Goal: Information Seeking & Learning: Understand process/instructions

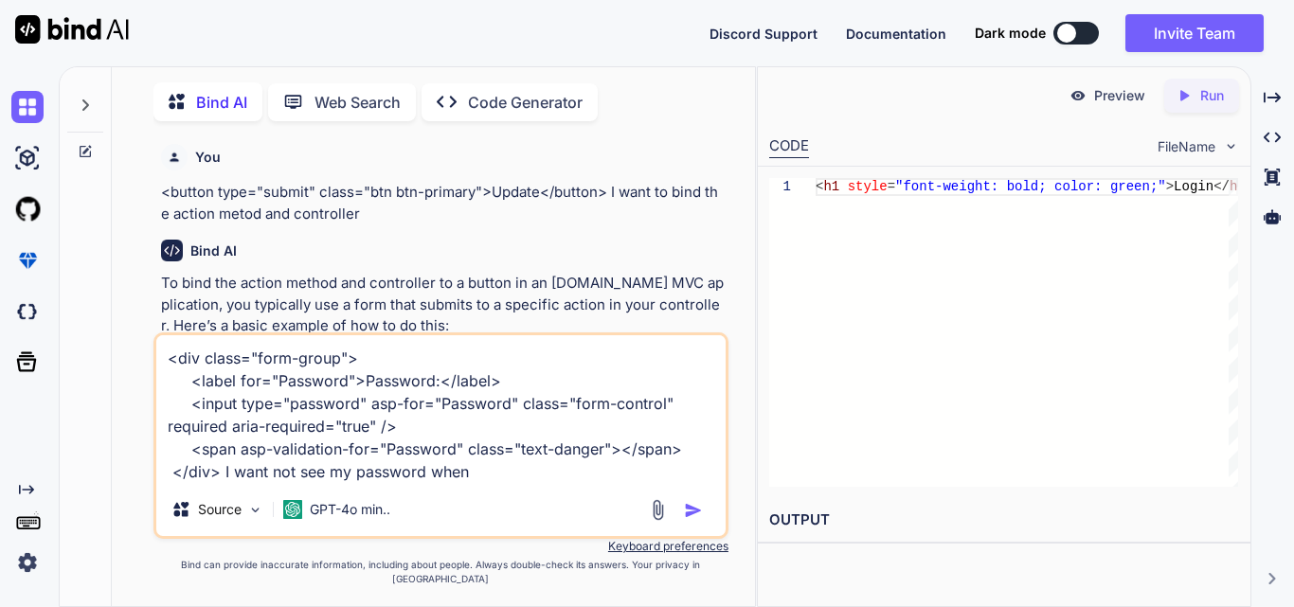
scroll to position [0, 193]
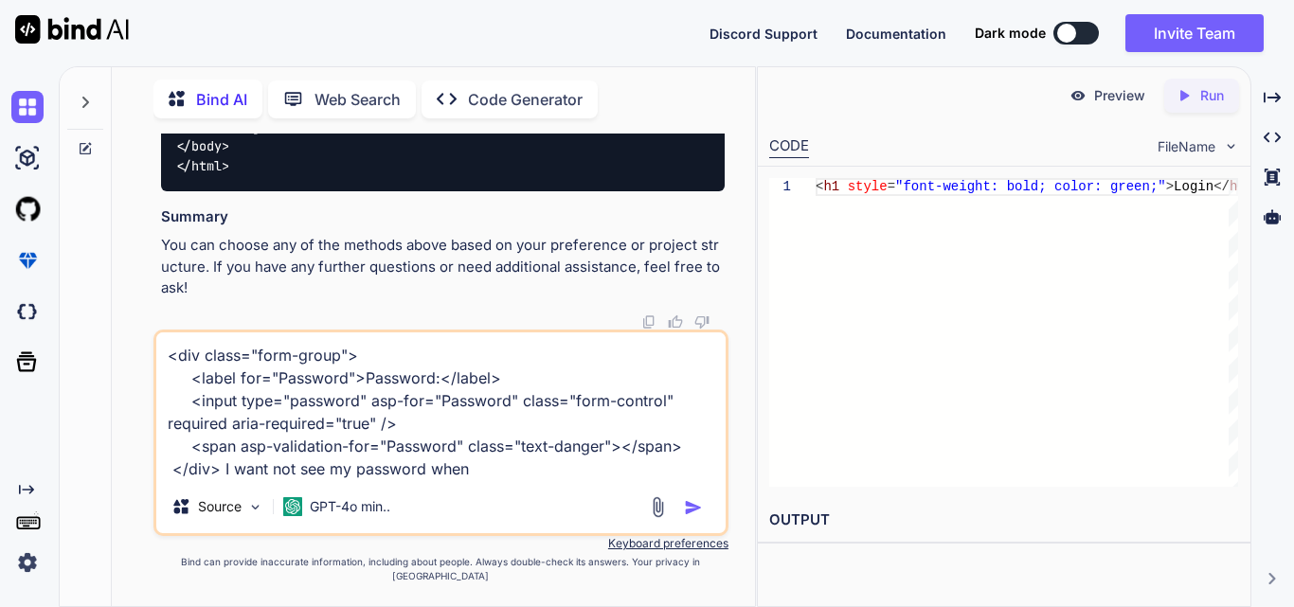
click at [511, 480] on textarea "<div class="form-group"> <label for="Password">Password:</label> <input type="p…" at bounding box center [440, 407] width 569 height 148
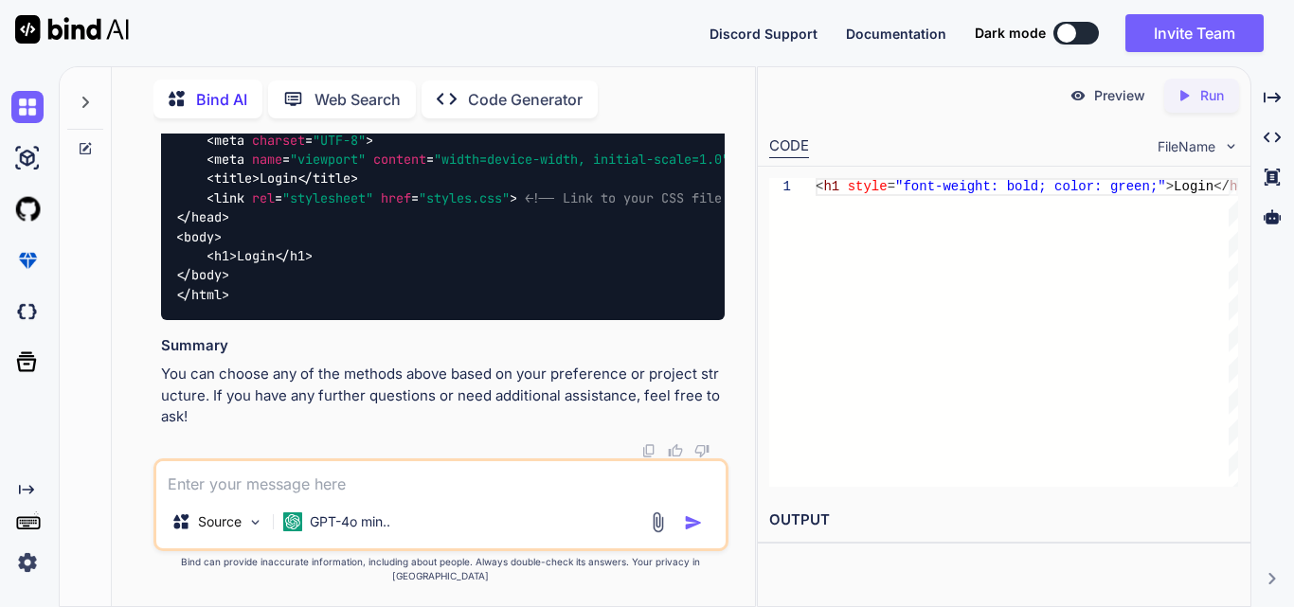
paste textarea "A network-related or instance-specific error occurred while establishing a conn…"
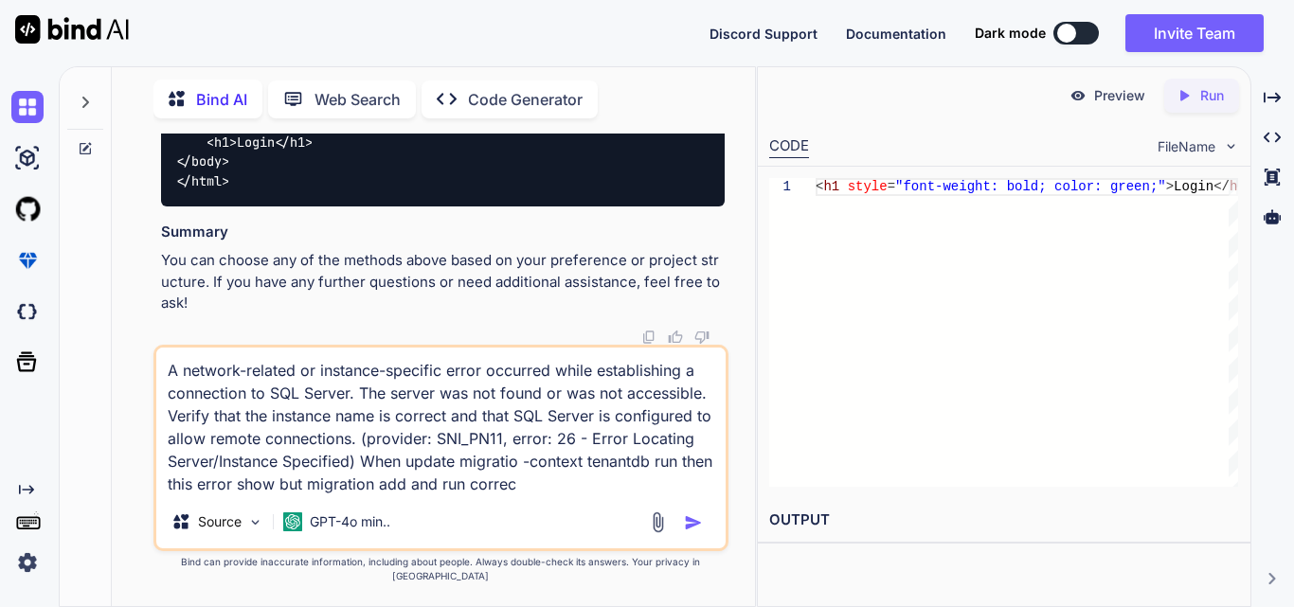
type textarea "A network-related or instance-specific error occurred while establishing a conn…"
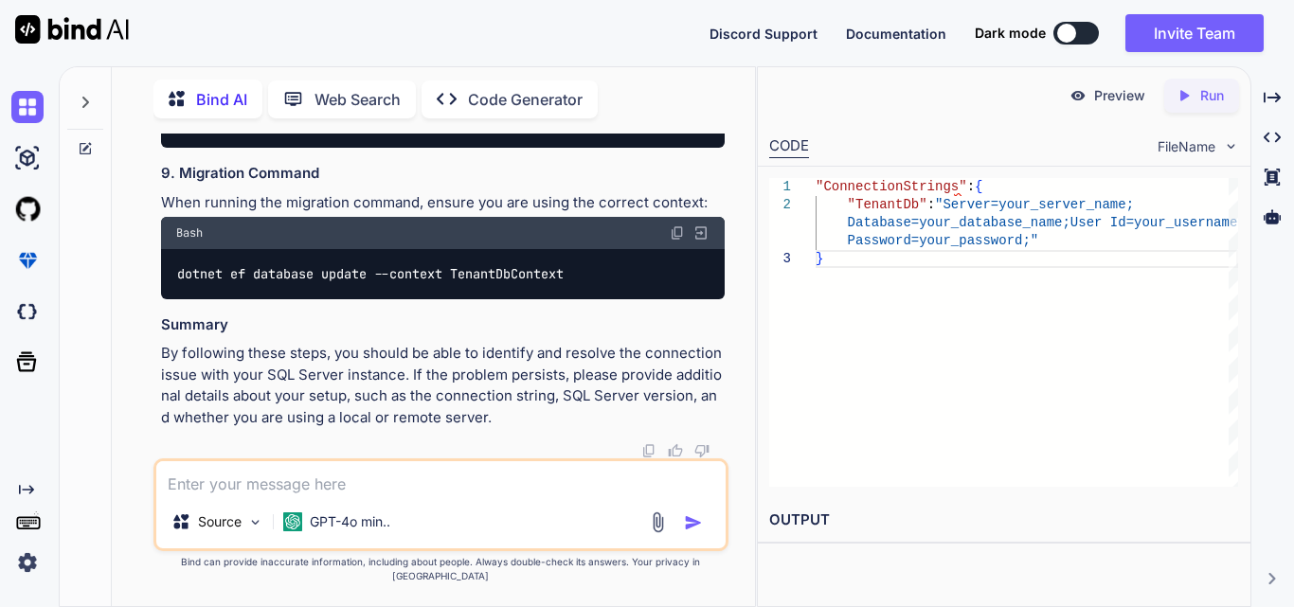
scroll to position [103502, 0]
drag, startPoint x: 438, startPoint y: 260, endPoint x: 158, endPoint y: 171, distance: 293.1
click at [158, 171] on div "You <button type="submit" class="btn btn-primary">Update</button> I want to bin…" at bounding box center [442, 296] width 571 height 325
copy div "4. Firewall Settings Make sure that the firewall on the server where SQL Server…"
click at [257, 484] on textarea at bounding box center [440, 478] width 569 height 34
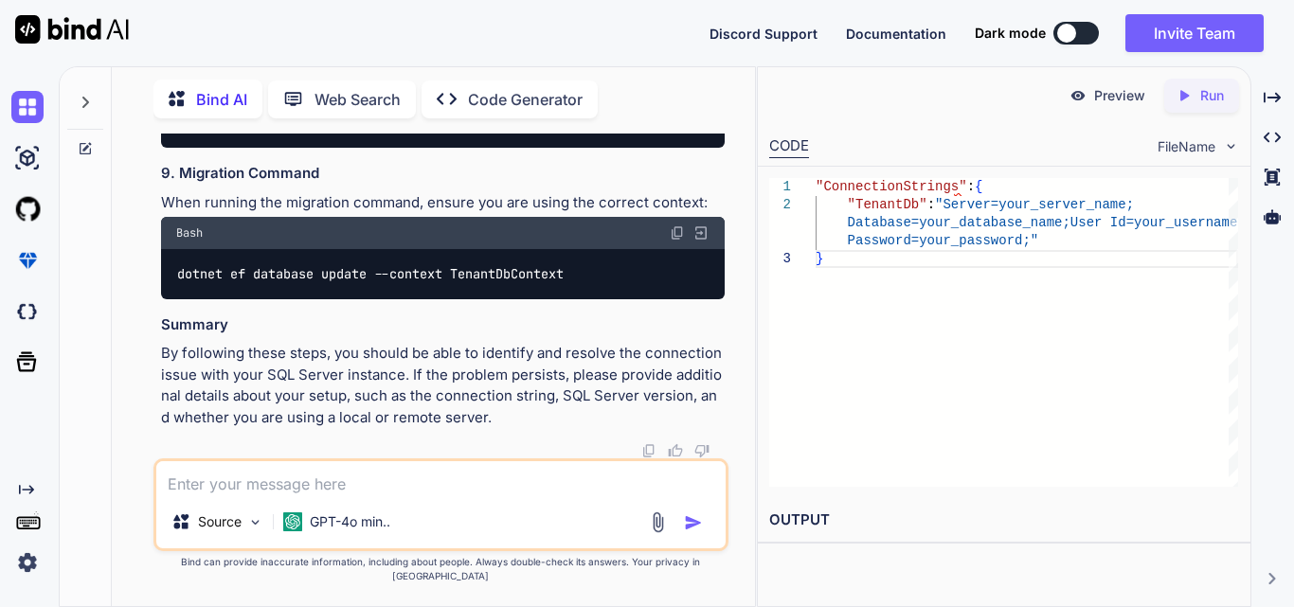
paste textarea "4. Firewall Settings Make sure that the firewall on the server where SQL Server…"
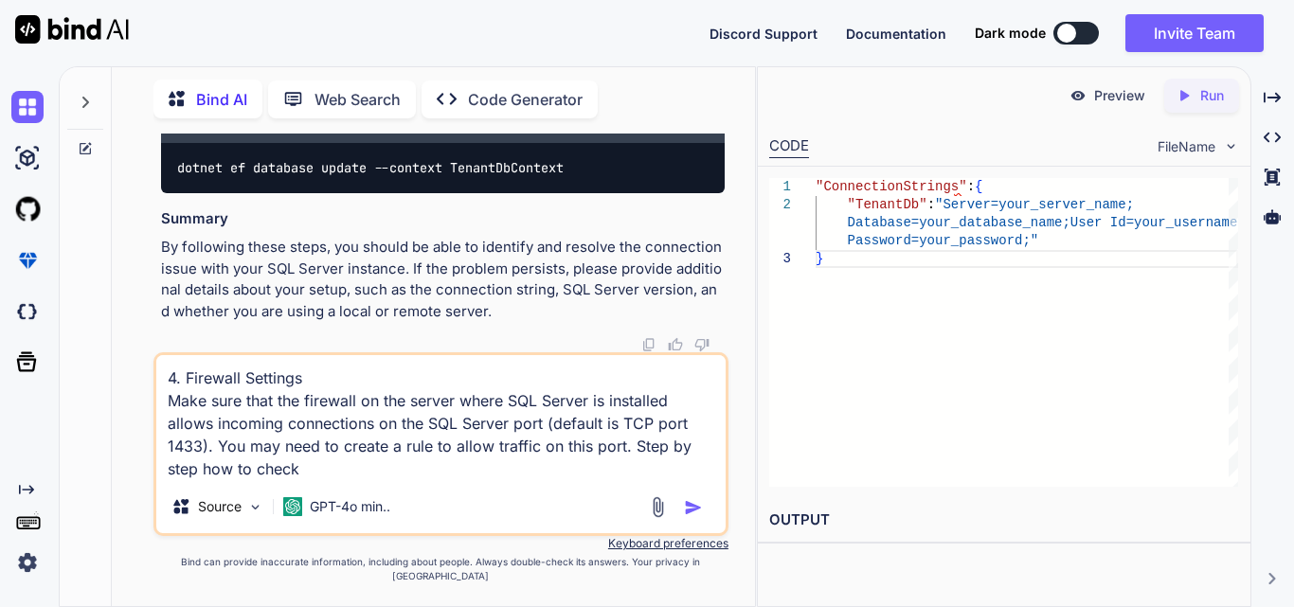
type textarea "4. Firewall Settings Make sure that the firewall on the server where SQL Server…"
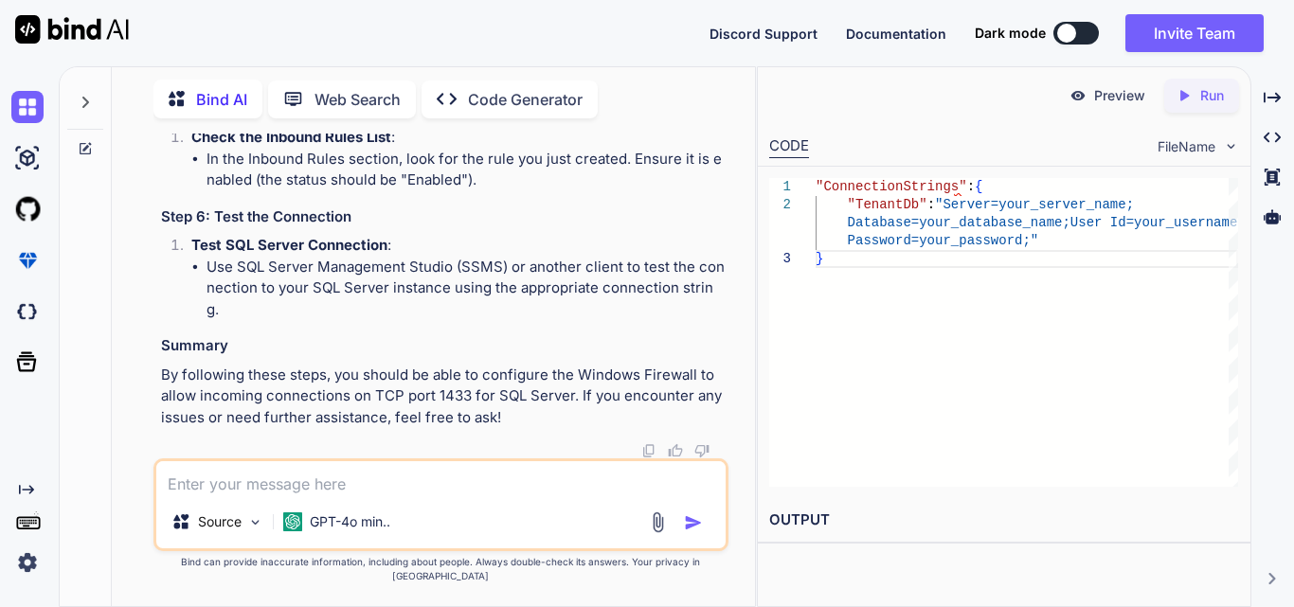
scroll to position [105590, 0]
drag, startPoint x: 382, startPoint y: 348, endPoint x: 164, endPoint y: 311, distance: 221.0
click at [152, 314] on div "You <button type="submit" class="btn btn-primary">Update</button> I want to bin…" at bounding box center [441, 370] width 628 height 473
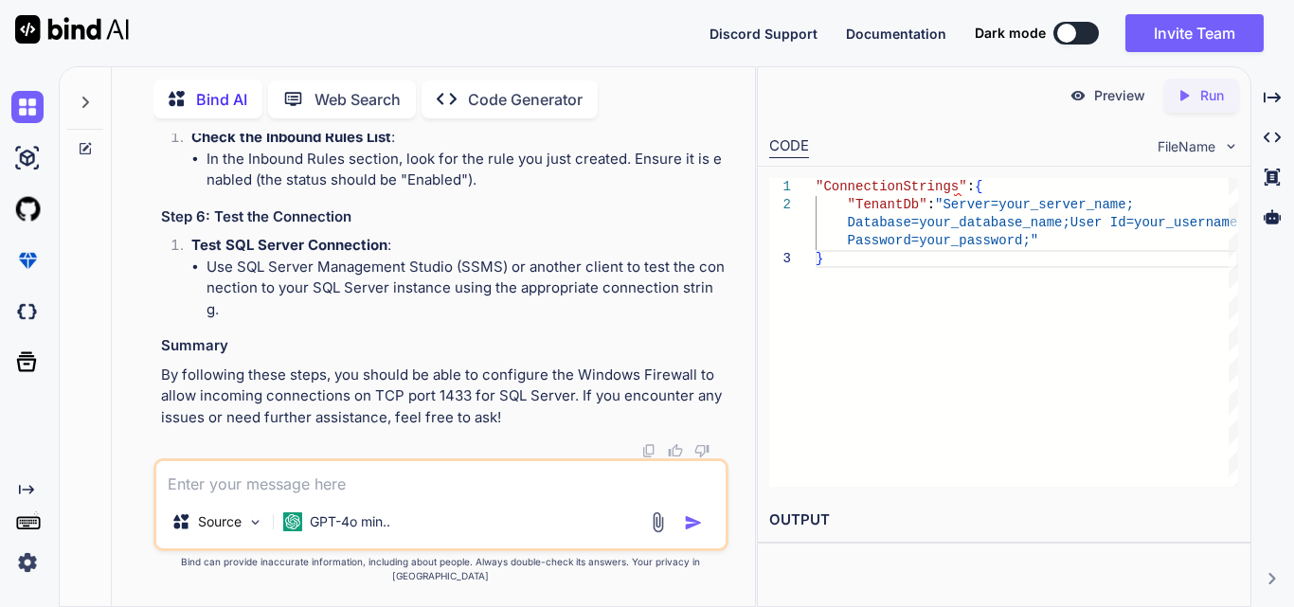
drag, startPoint x: 375, startPoint y: 297, endPoint x: 130, endPoint y: 249, distance: 249.9
click at [130, 249] on div "You <button type="submit" class="btn btn-primary">Update</button> I want to bin…" at bounding box center [441, 370] width 628 height 473
copy div "Step 4: Create a New Inbound Rule for TCP Port 1433 Open Advanced Settings : In…"
click at [874, 472] on div ""ConnectionStrings" : { "TenantDb" : "Server=your_server_name; Database=your_da…" at bounding box center [1027, 332] width 423 height 309
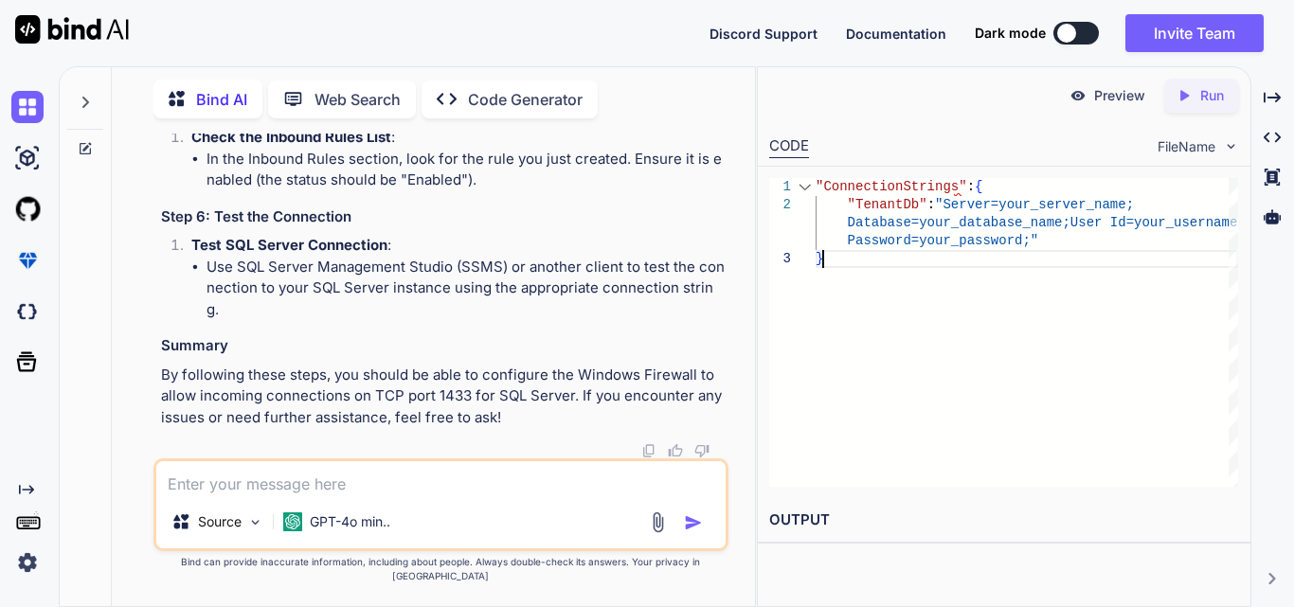
scroll to position [0, 0]
type textarea ""ConnectionStrings": { "TenantDb": "Server=your_server_name;Database=your_datab…"
